Goal: Task Accomplishment & Management: Use online tool/utility

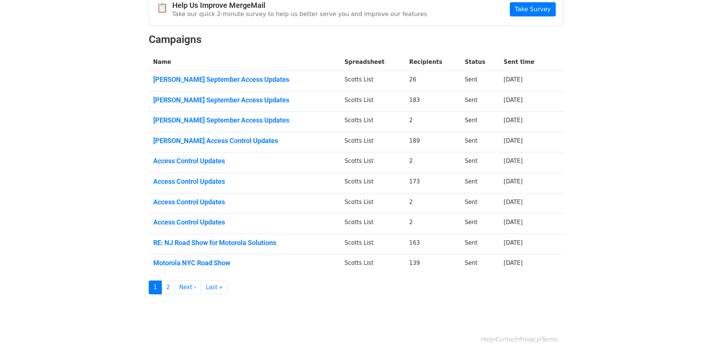
scroll to position [43, 0]
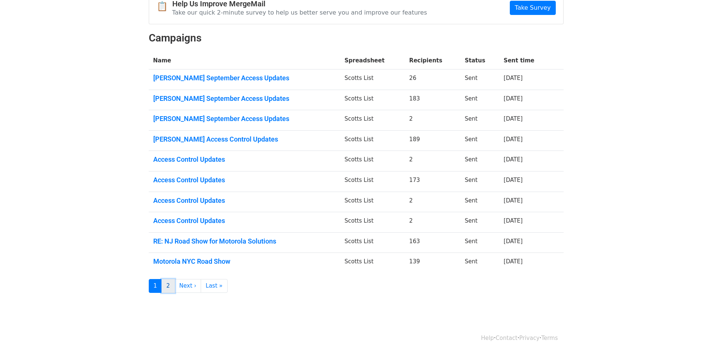
click at [165, 288] on link "2" at bounding box center [167, 286] width 13 height 14
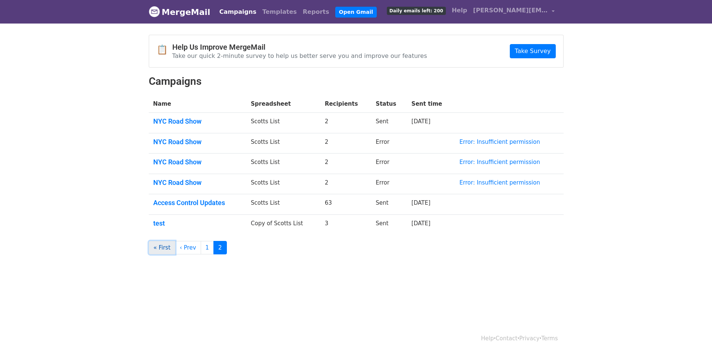
click at [165, 248] on link "« First" at bounding box center [162, 248] width 27 height 14
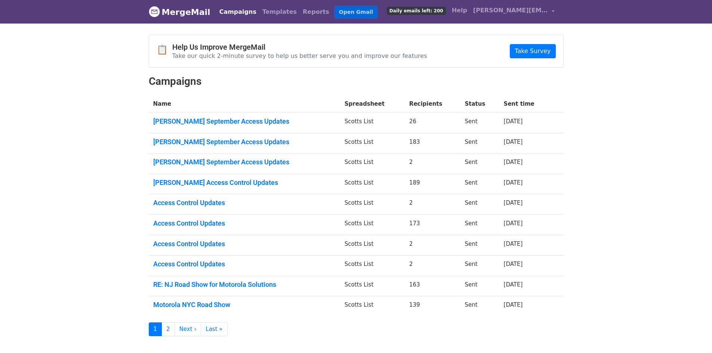
click at [335, 15] on link "Open Gmail" at bounding box center [355, 12] width 41 height 11
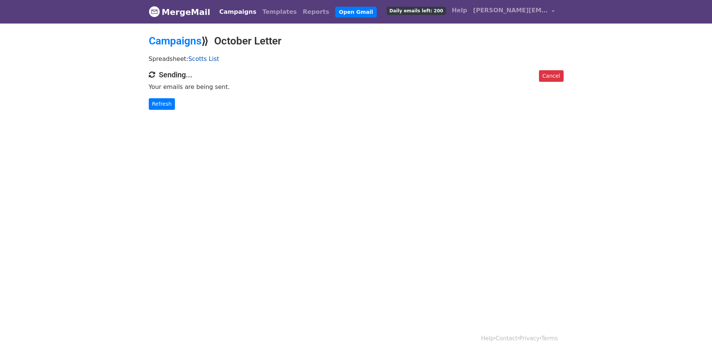
click at [193, 57] on link "Scotts List" at bounding box center [203, 58] width 31 height 7
click at [164, 117] on body "MergeMail Campaigns Templates Reports Open Gmail Daily emails left: 200 Help sc…" at bounding box center [356, 70] width 712 height 140
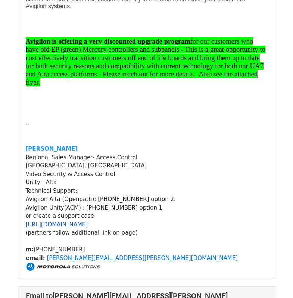
scroll to position [38391, 0]
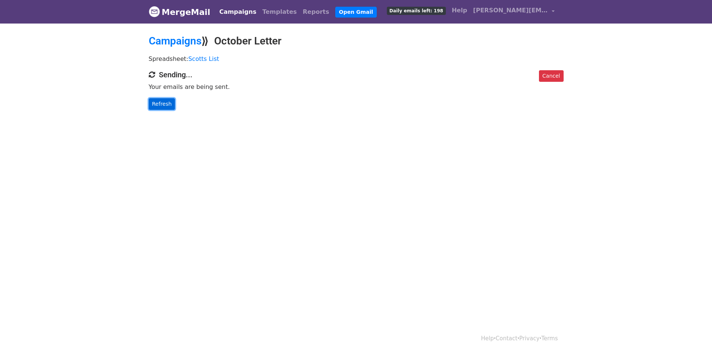
click at [167, 102] on link "Refresh" at bounding box center [162, 104] width 27 height 12
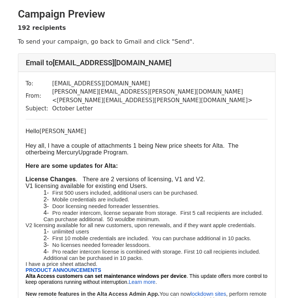
scroll to position [38391, 0]
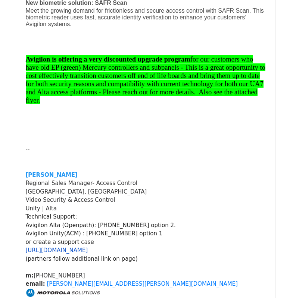
scroll to position [43975, 0]
